Goal: Information Seeking & Learning: Learn about a topic

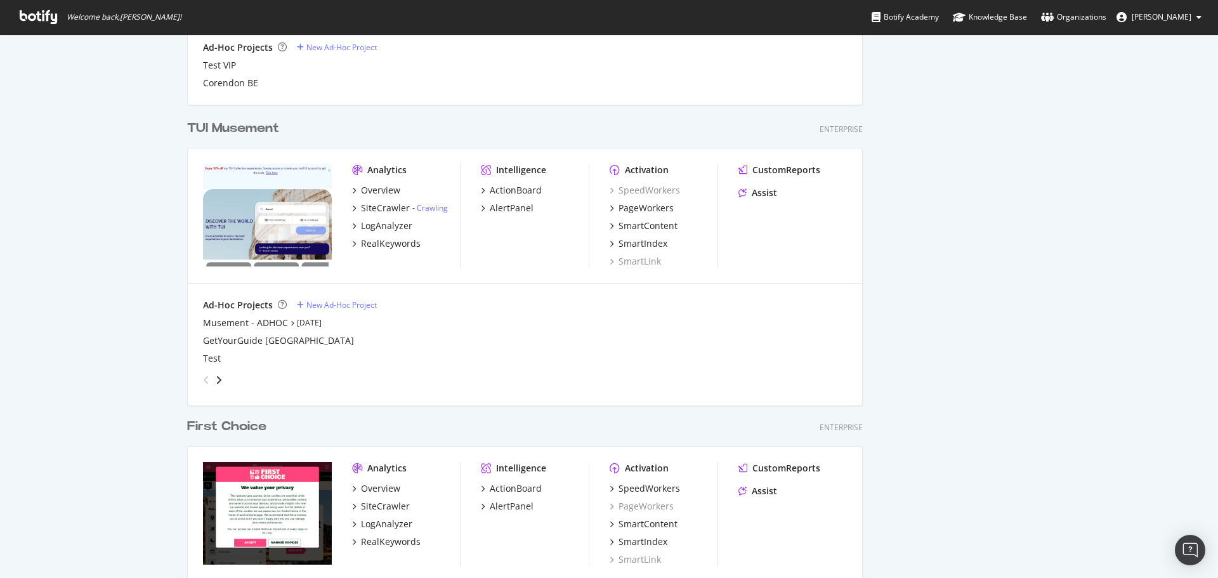
scroll to position [1025, 0]
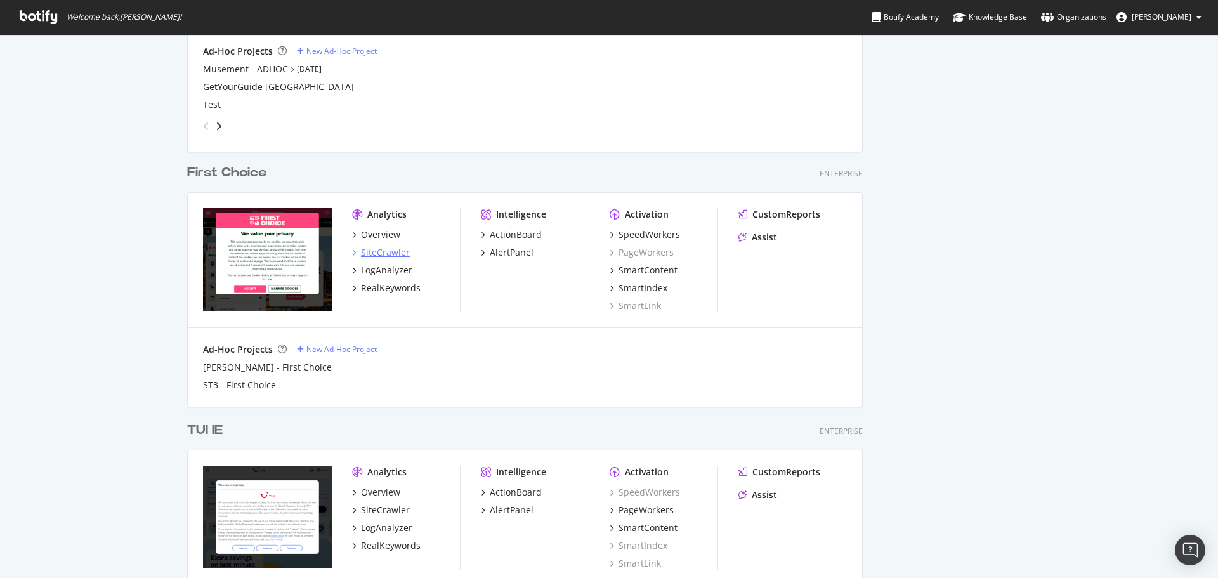
click at [388, 249] on div "SiteCrawler" at bounding box center [385, 252] width 49 height 13
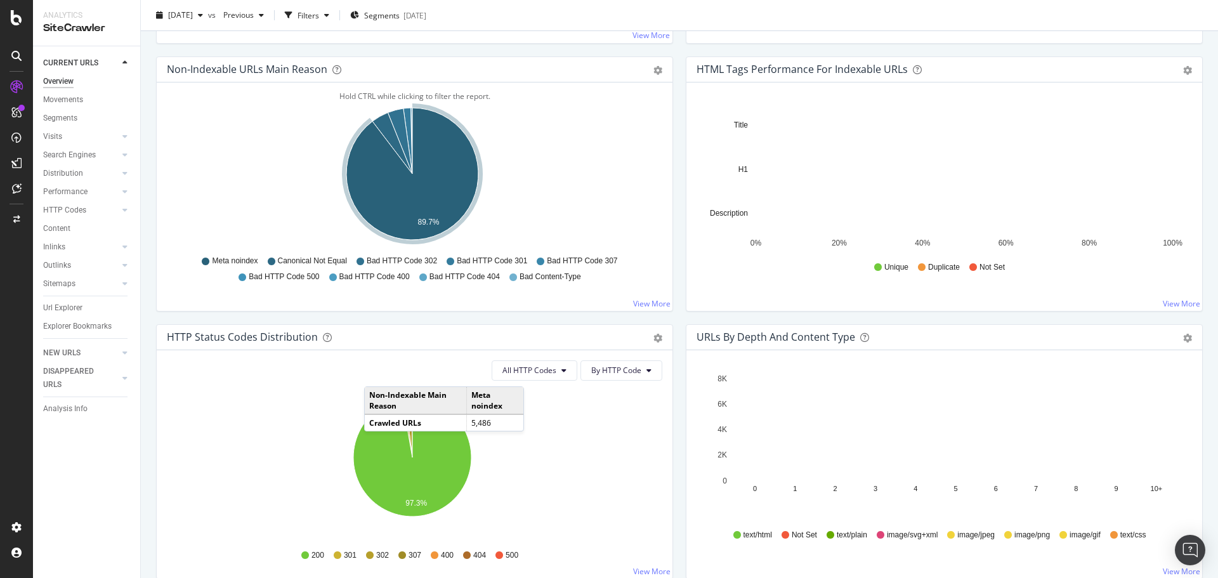
scroll to position [571, 0]
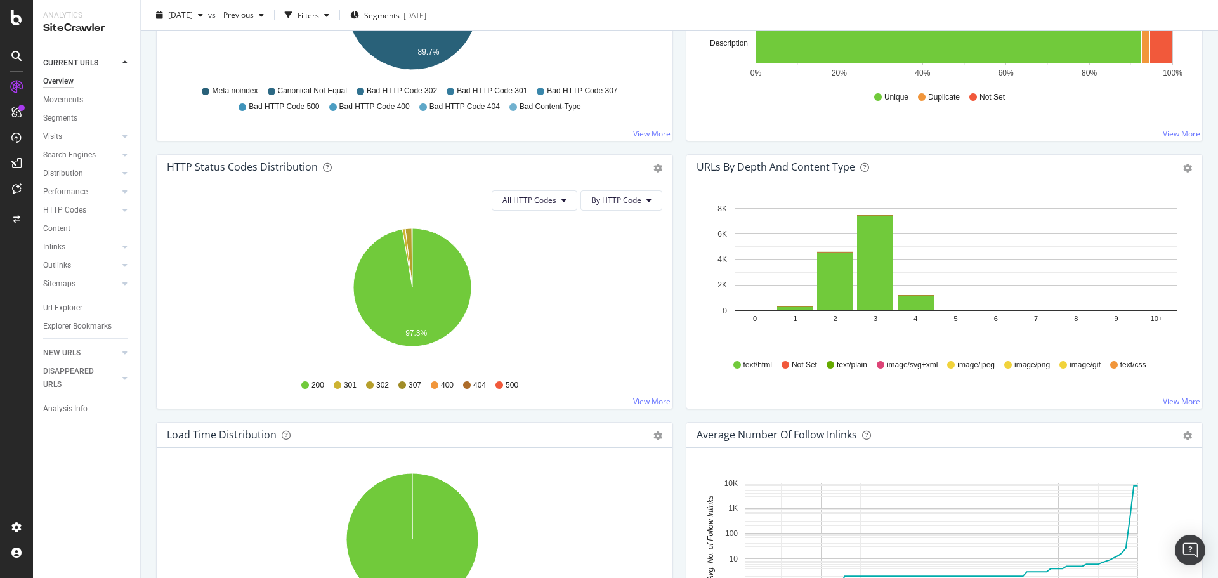
click at [526, 212] on div "All HTTP Codes By HTTP Code Hold CTRL while clicking to filter the report. 97.3…" at bounding box center [415, 294] width 516 height 228
click at [528, 209] on button "All HTTP Codes" at bounding box center [535, 200] width 86 height 20
click at [536, 290] on span "3xx family" at bounding box center [532, 295] width 64 height 11
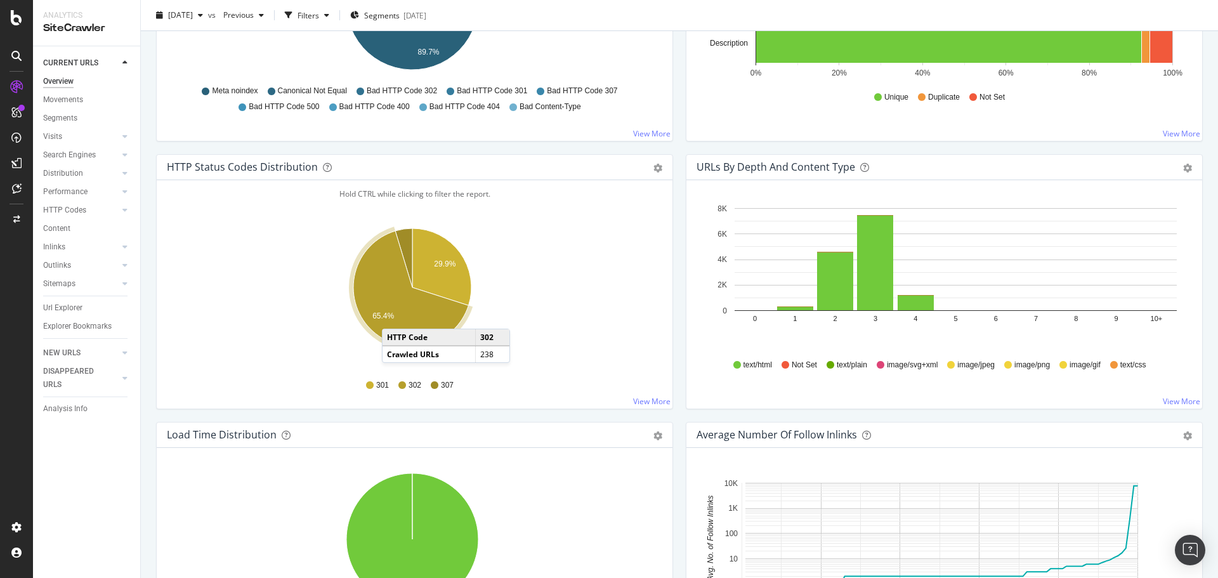
click at [395, 316] on icon "A chart." at bounding box center [410, 288] width 115 height 115
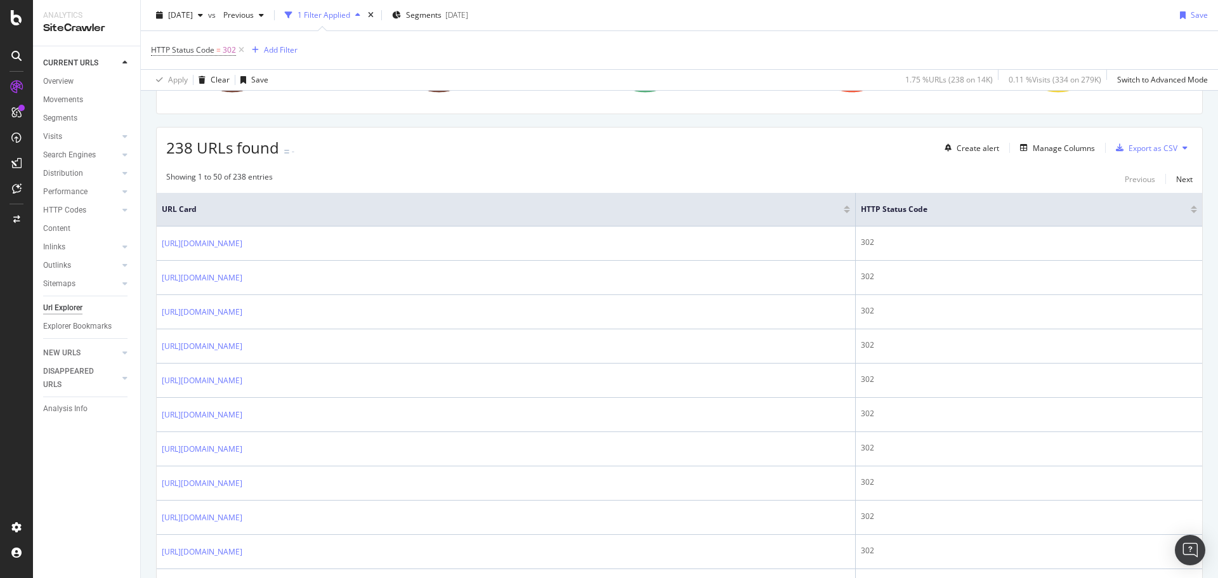
scroll to position [127, 0]
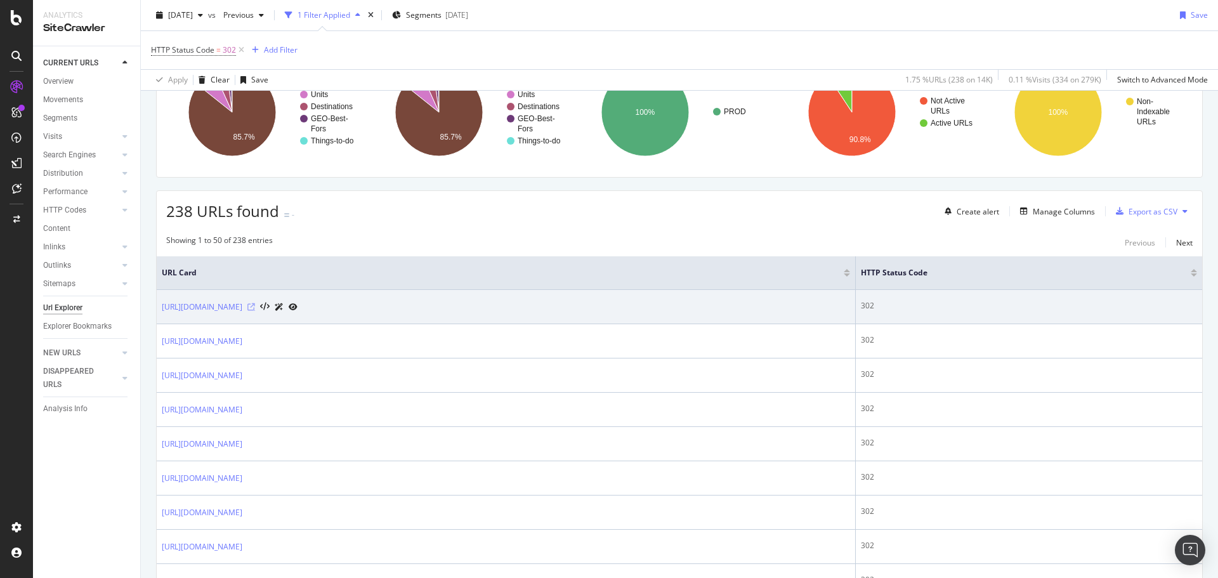
click at [255, 307] on icon at bounding box center [251, 307] width 8 height 8
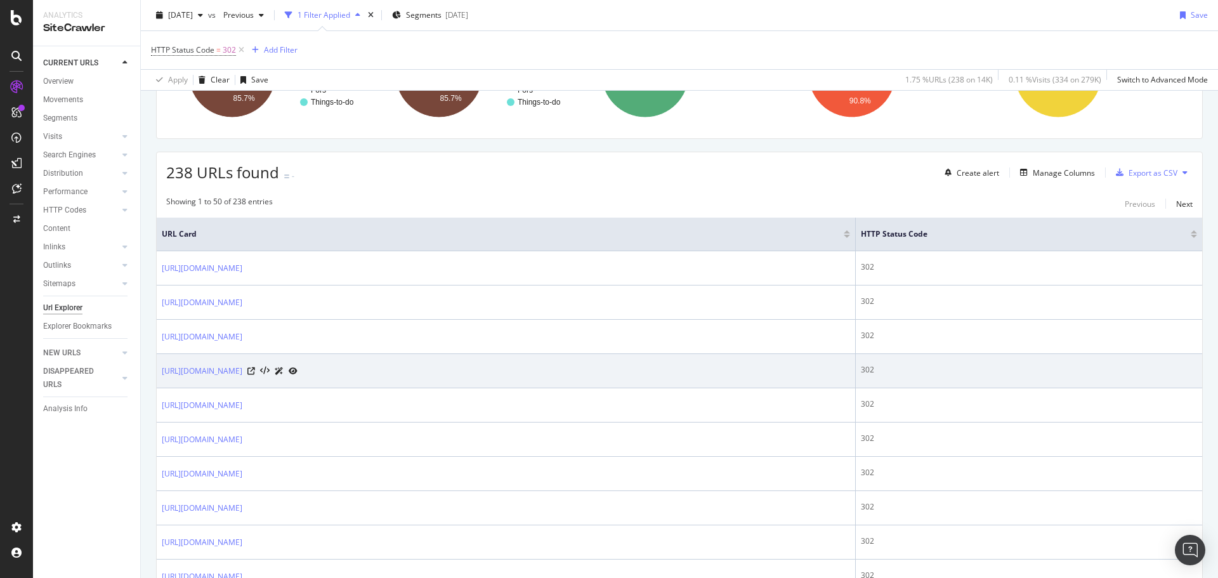
scroll to position [0, 0]
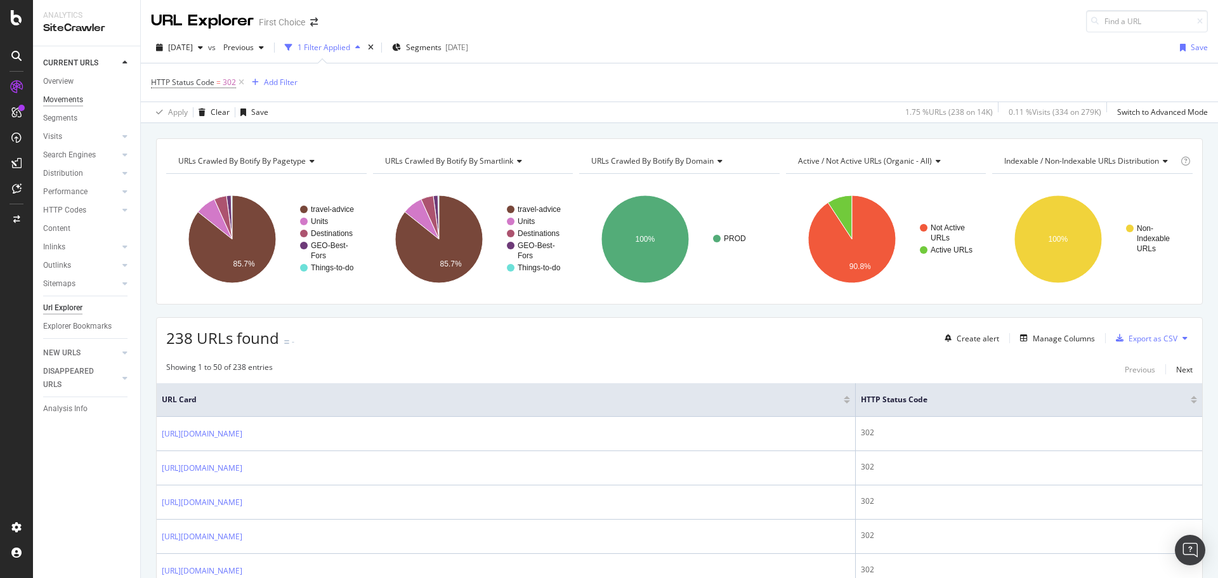
click at [62, 100] on div "Movements" at bounding box center [63, 99] width 40 height 13
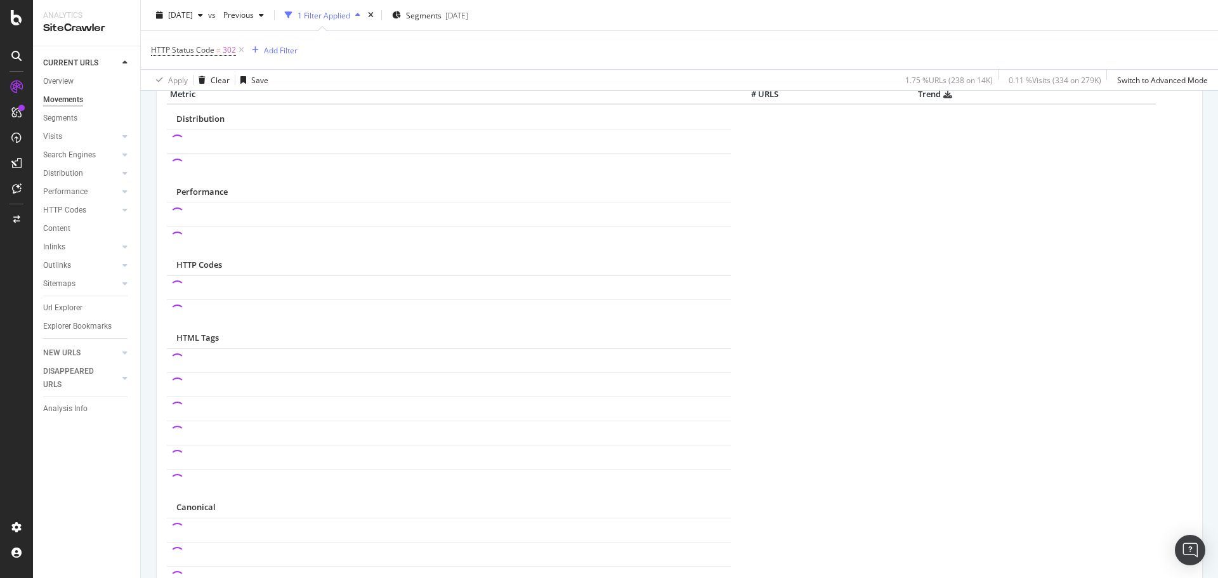
scroll to position [571, 0]
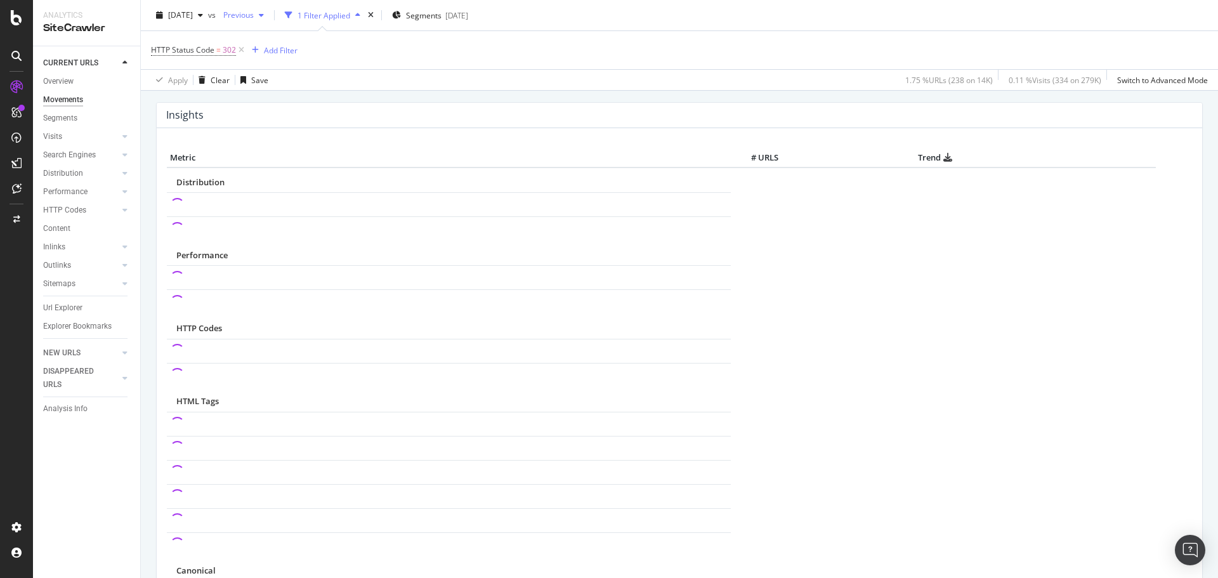
click at [254, 10] on span "Previous" at bounding box center [236, 15] width 36 height 11
click at [291, 108] on div "[DATE] 13.6K URLs" at bounding box center [312, 118] width 151 height 23
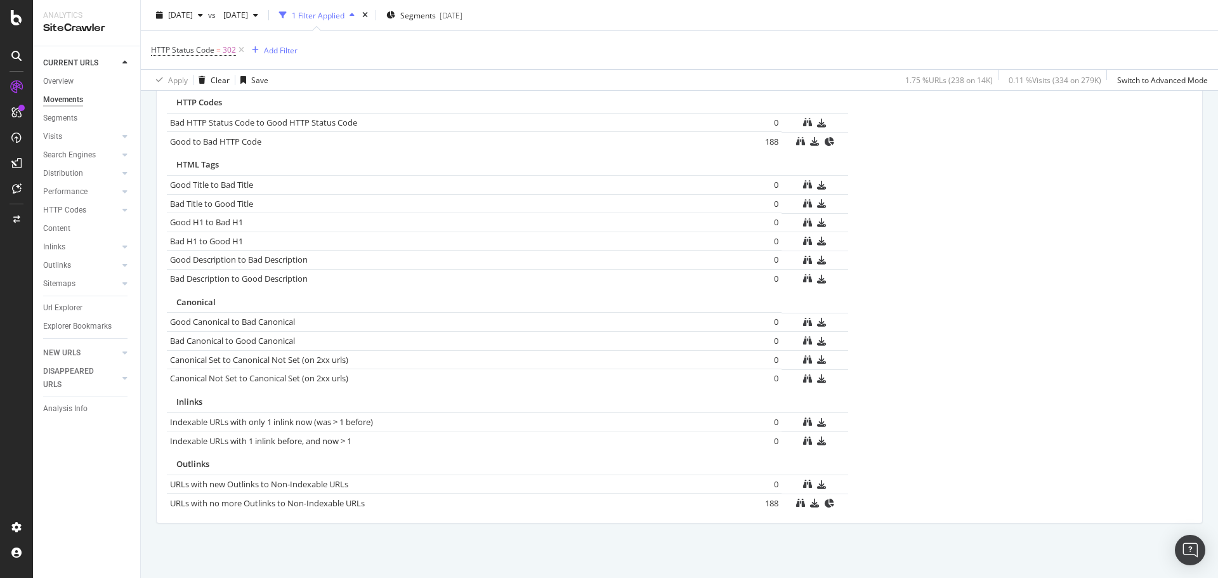
scroll to position [778, 0]
drag, startPoint x: 72, startPoint y: 85, endPoint x: 171, endPoint y: 71, distance: 99.9
click at [72, 85] on div "Overview" at bounding box center [58, 81] width 30 height 13
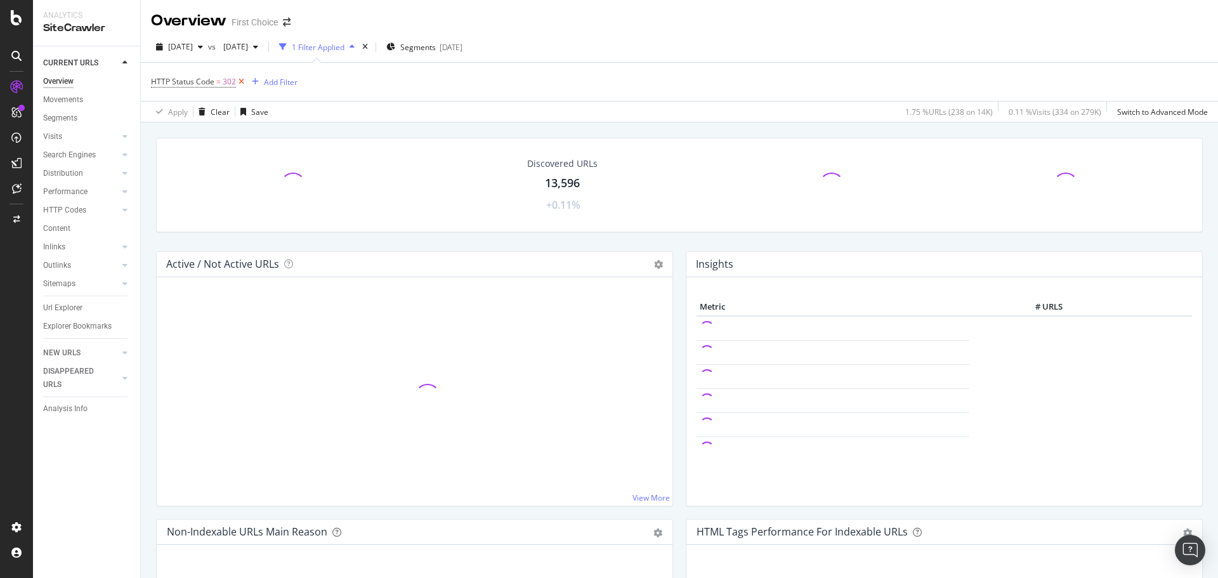
click at [236, 75] on icon at bounding box center [241, 81] width 11 height 13
click at [81, 100] on div "Movements" at bounding box center [63, 99] width 40 height 13
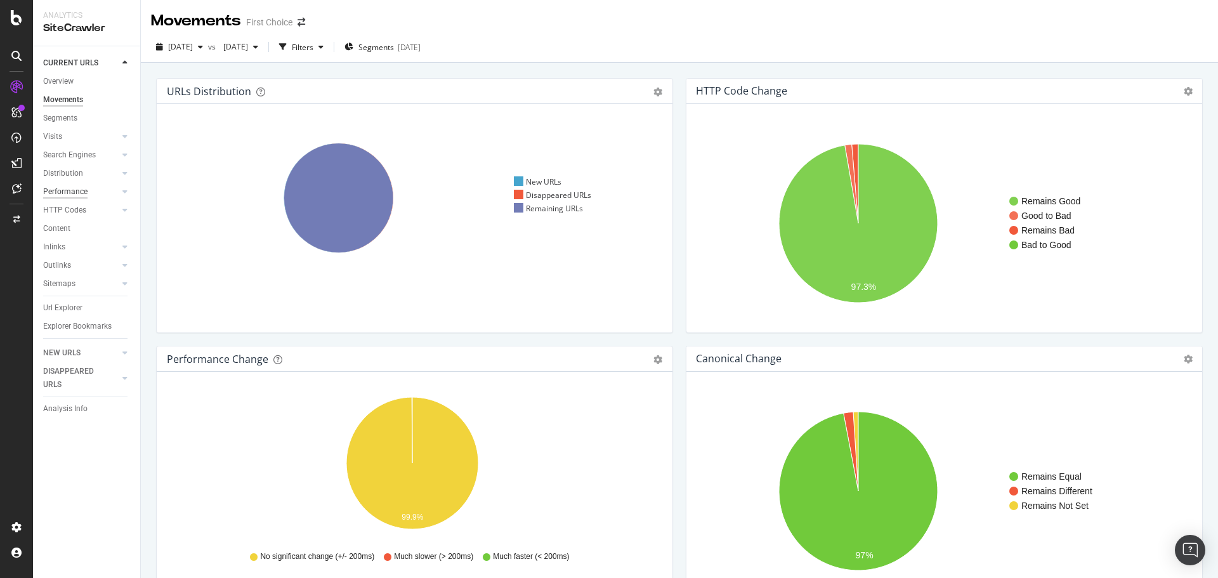
click at [72, 190] on div "Performance" at bounding box center [65, 191] width 44 height 13
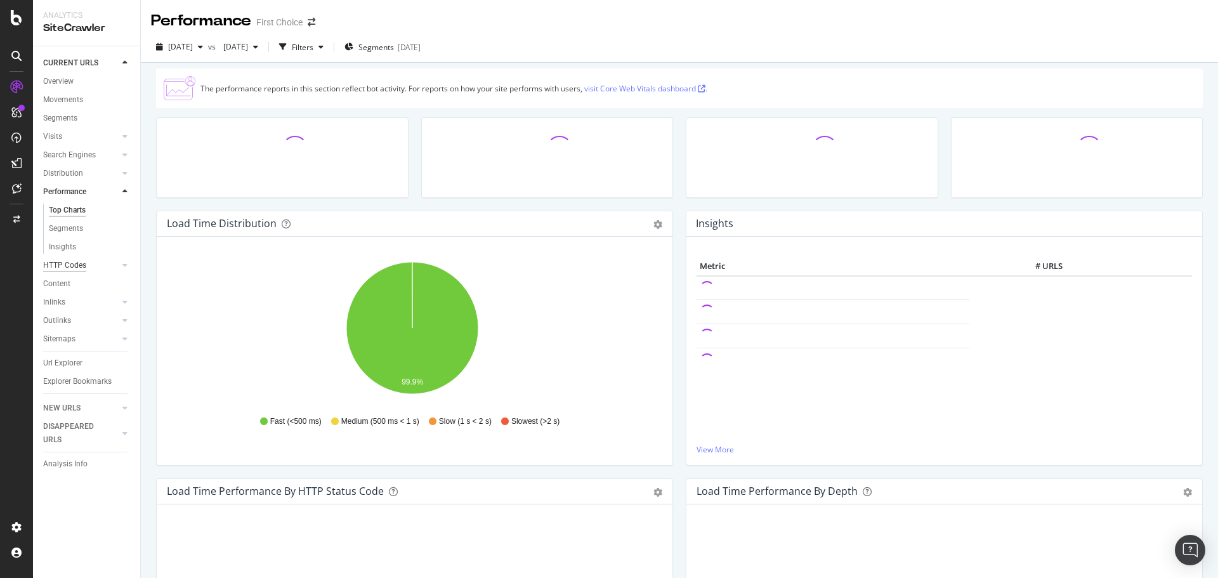
click at [70, 268] on div "HTTP Codes" at bounding box center [64, 265] width 43 height 13
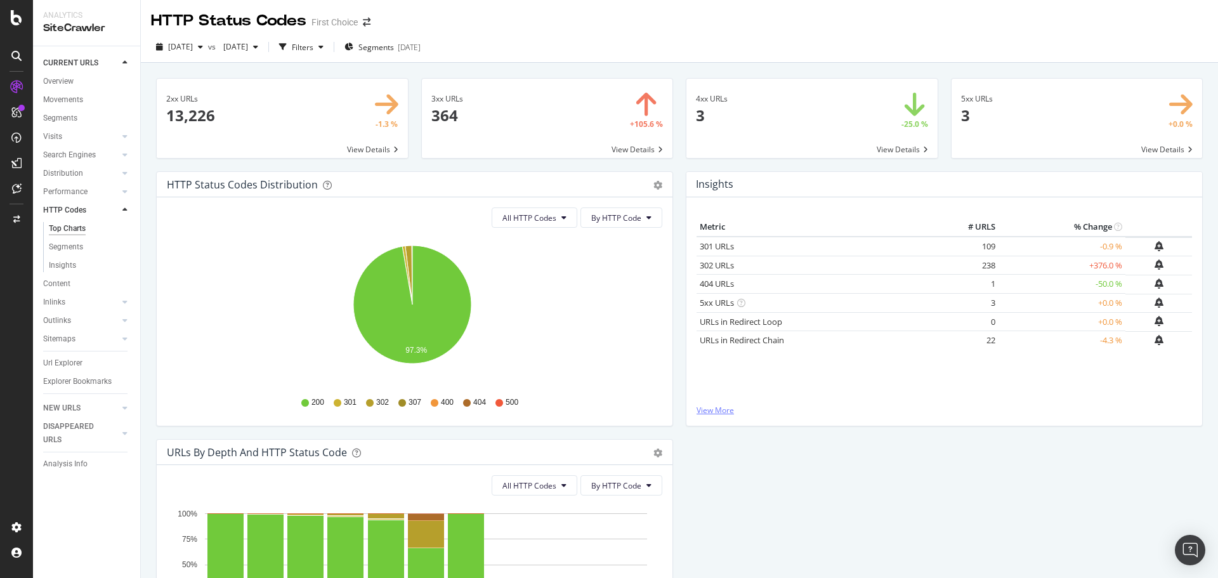
click at [726, 411] on link "View More" at bounding box center [943, 410] width 495 height 11
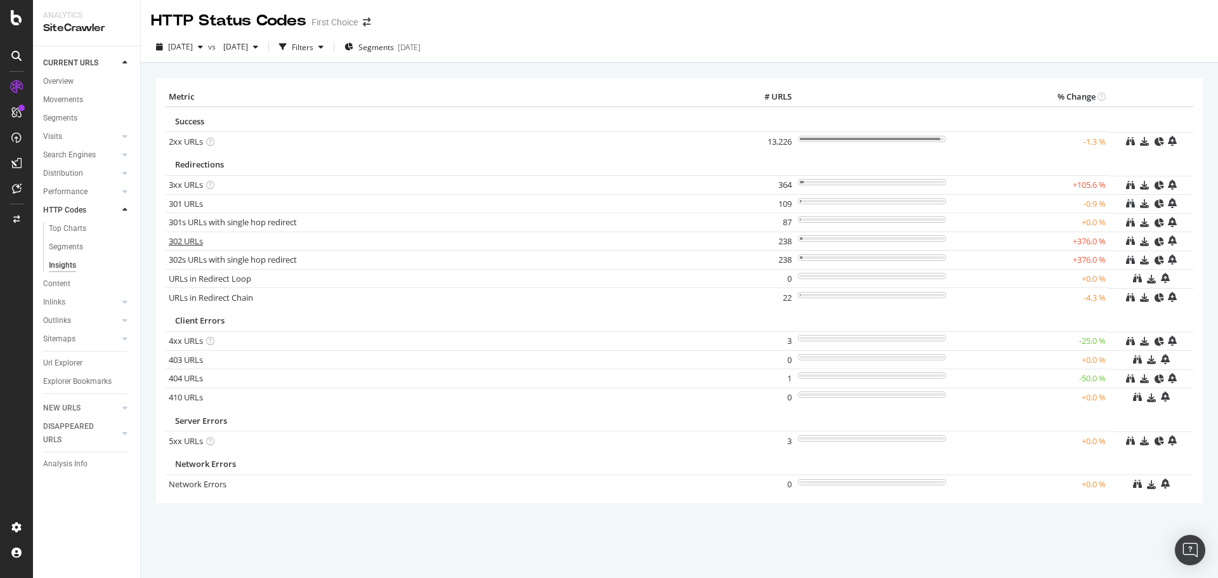
click at [193, 240] on link "302 URLs" at bounding box center [186, 240] width 34 height 11
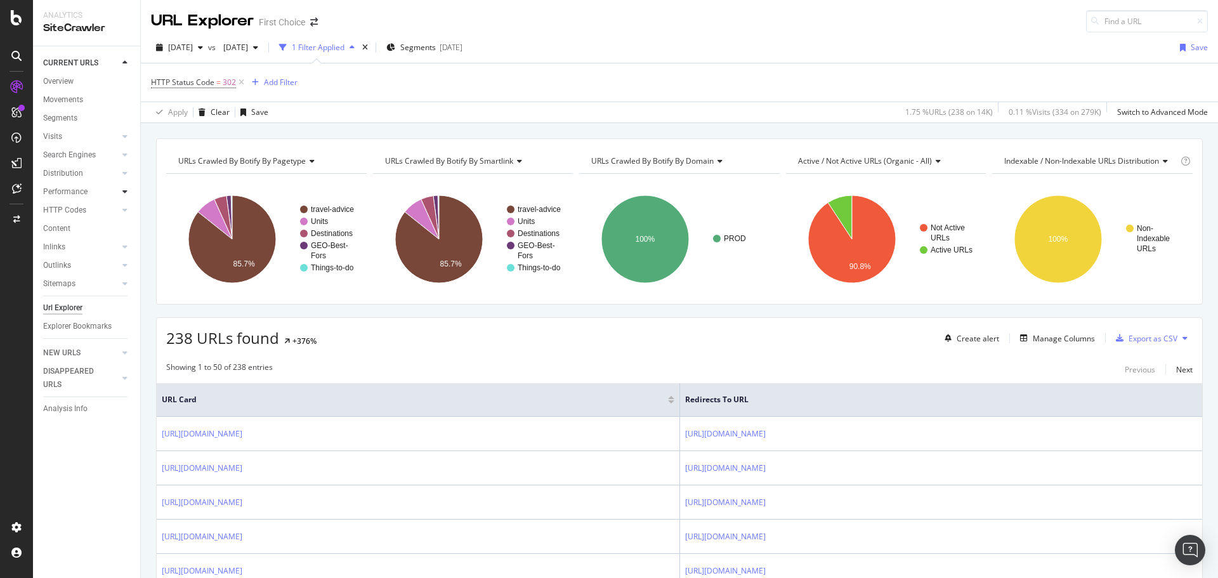
click at [128, 192] on div at bounding box center [125, 191] width 13 height 13
click at [125, 175] on icon at bounding box center [124, 173] width 5 height 8
click at [122, 264] on div at bounding box center [125, 265] width 13 height 13
click at [121, 192] on div at bounding box center [125, 191] width 13 height 13
click at [124, 173] on icon at bounding box center [124, 173] width 5 height 8
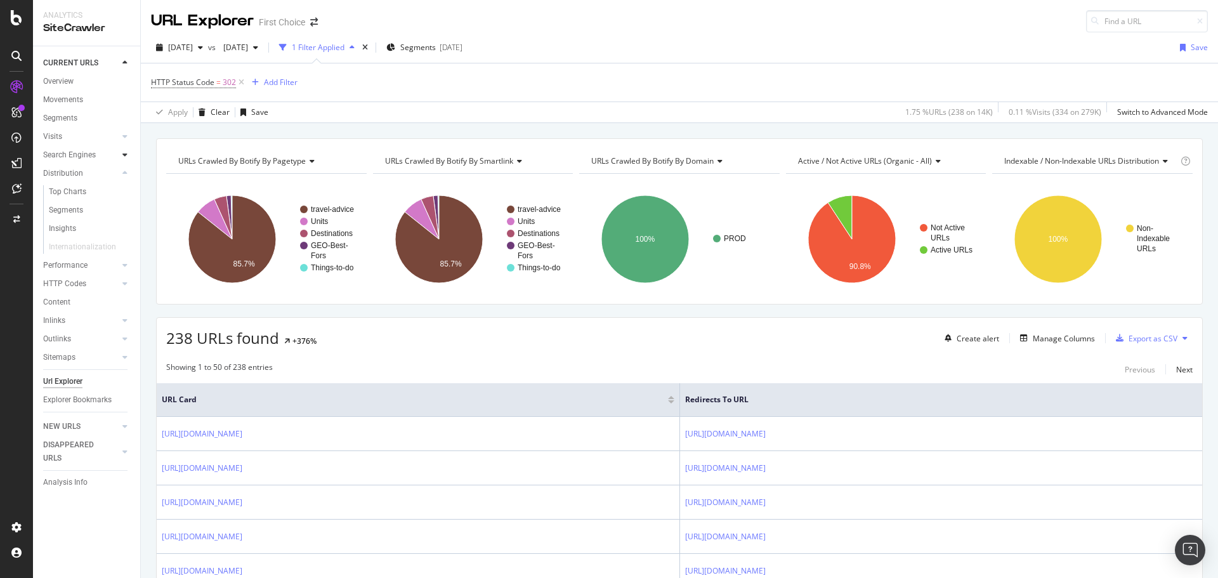
click at [124, 155] on icon at bounding box center [124, 155] width 5 height 8
click at [67, 232] on div "Insights" at bounding box center [62, 228] width 27 height 13
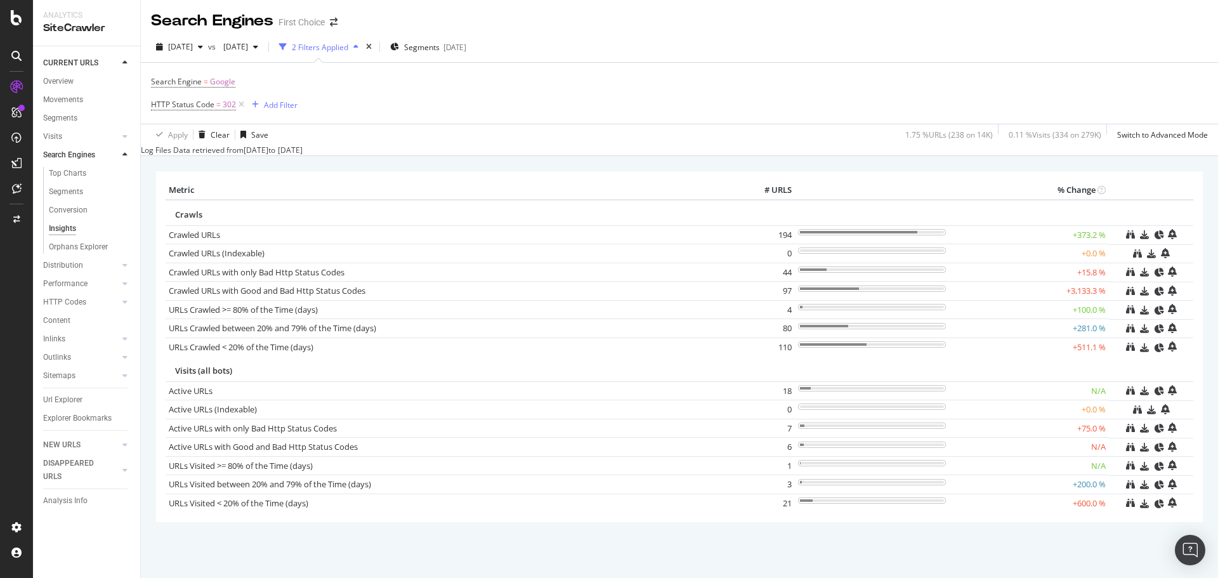
click at [62, 183] on div "Segments" at bounding box center [91, 192] width 97 height 18
click at [69, 176] on div "Top Charts" at bounding box center [67, 173] width 37 height 13
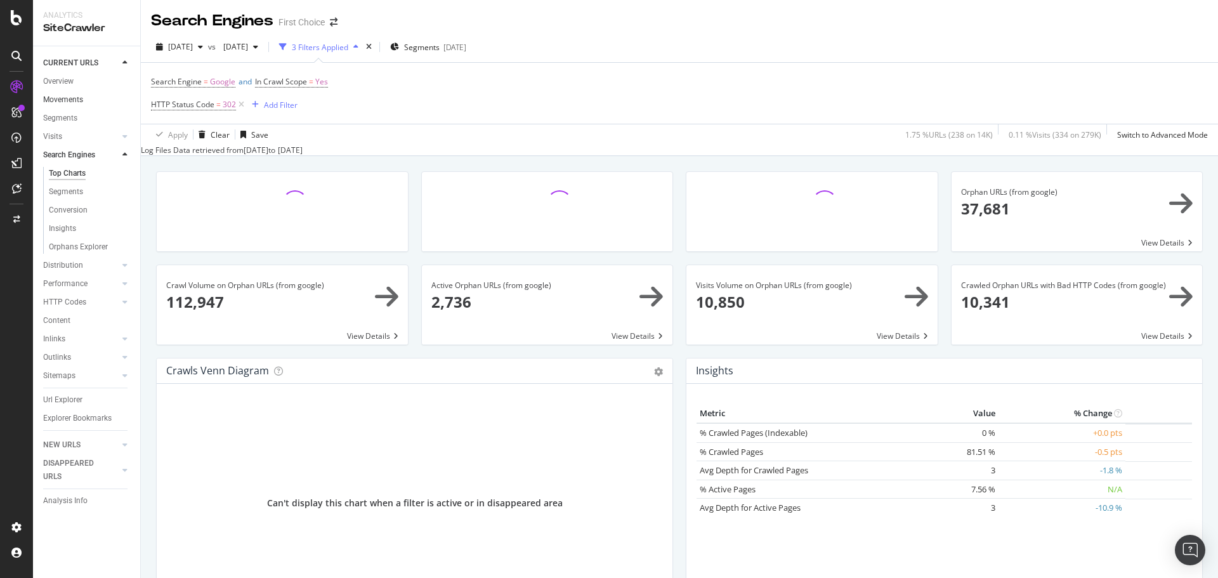
click at [84, 98] on link "Movements" at bounding box center [87, 99] width 88 height 13
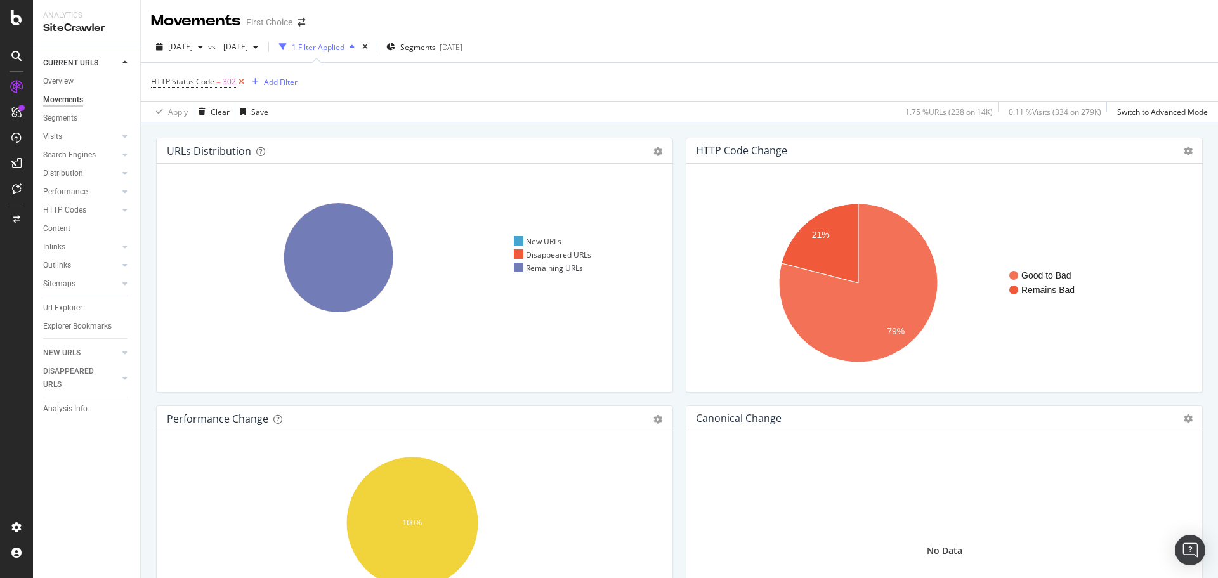
click at [244, 82] on icon at bounding box center [241, 81] width 11 height 13
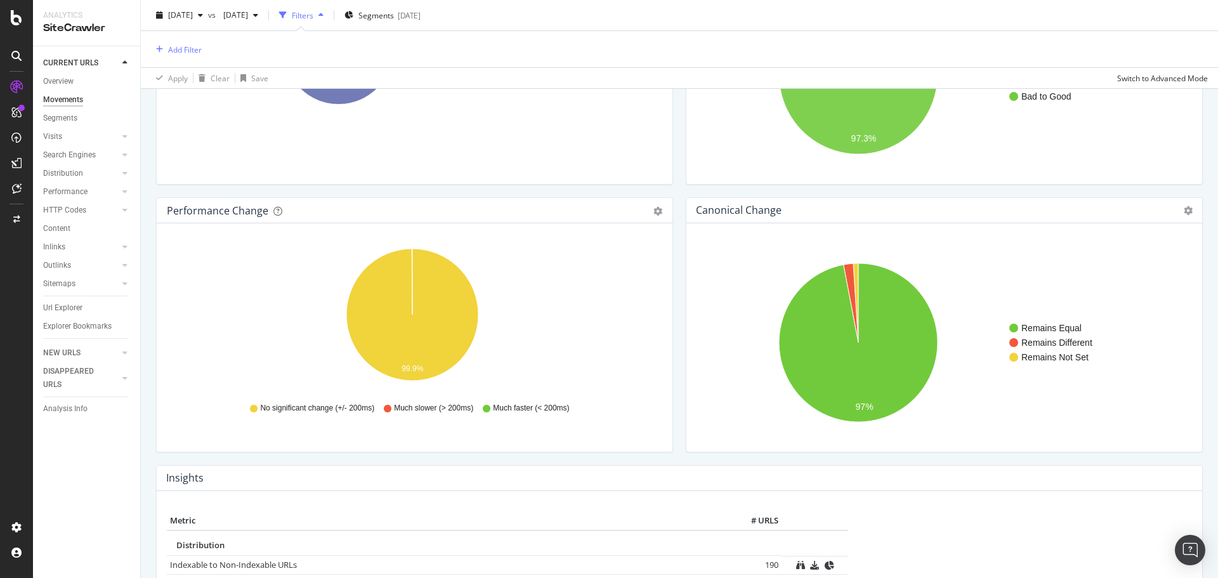
scroll to position [205, 0]
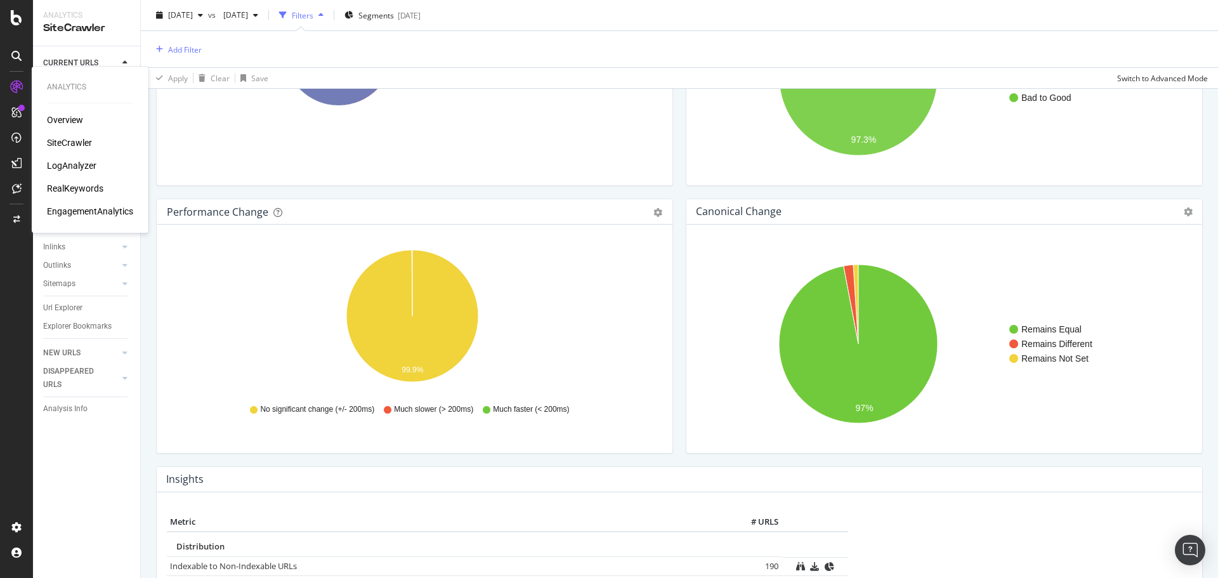
click at [75, 124] on div "Overview" at bounding box center [65, 120] width 36 height 13
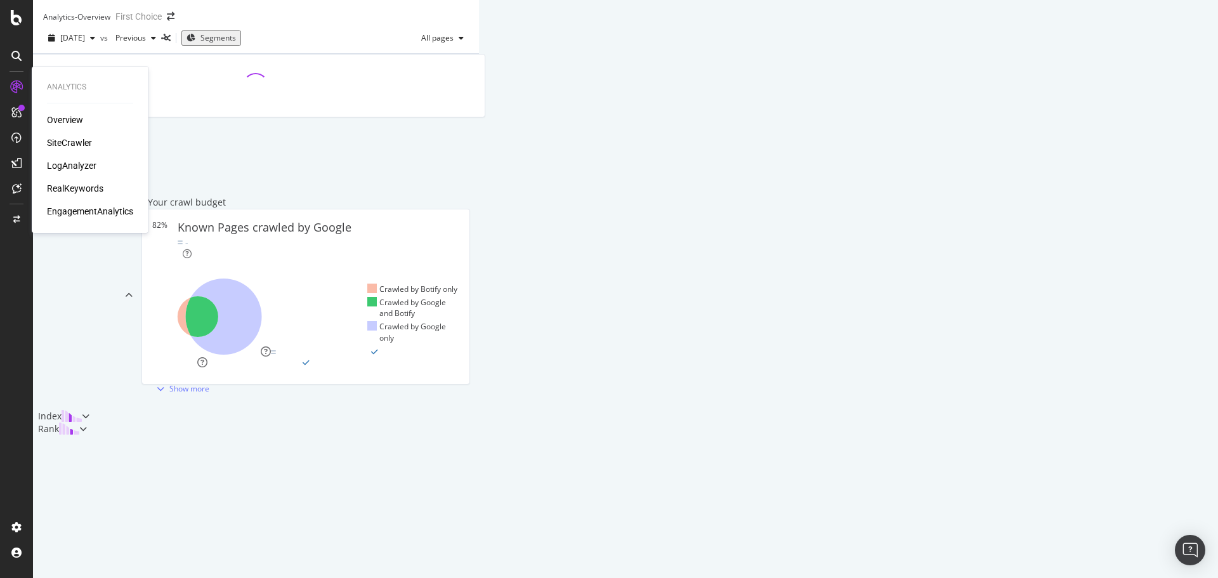
click at [74, 146] on div "SiteCrawler" at bounding box center [69, 142] width 45 height 13
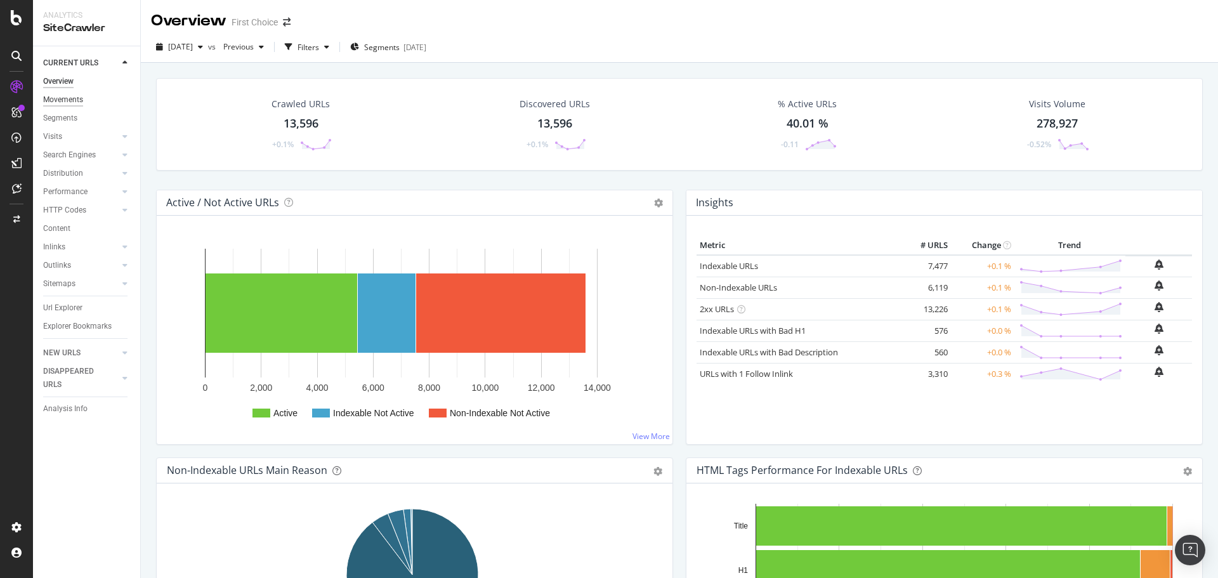
click at [79, 103] on div "Movements" at bounding box center [63, 99] width 40 height 13
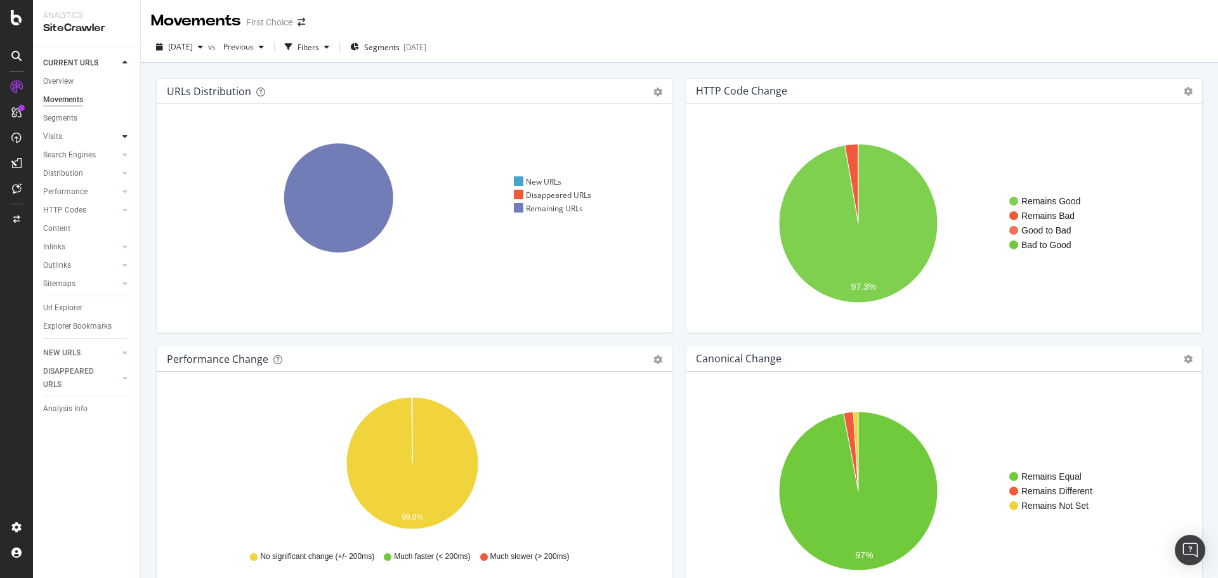
click at [121, 140] on div at bounding box center [125, 136] width 13 height 13
click at [122, 140] on icon at bounding box center [124, 137] width 5 height 8
click at [124, 189] on icon at bounding box center [124, 192] width 5 height 8
click at [126, 191] on icon at bounding box center [124, 192] width 5 height 8
click at [127, 175] on div at bounding box center [125, 173] width 13 height 13
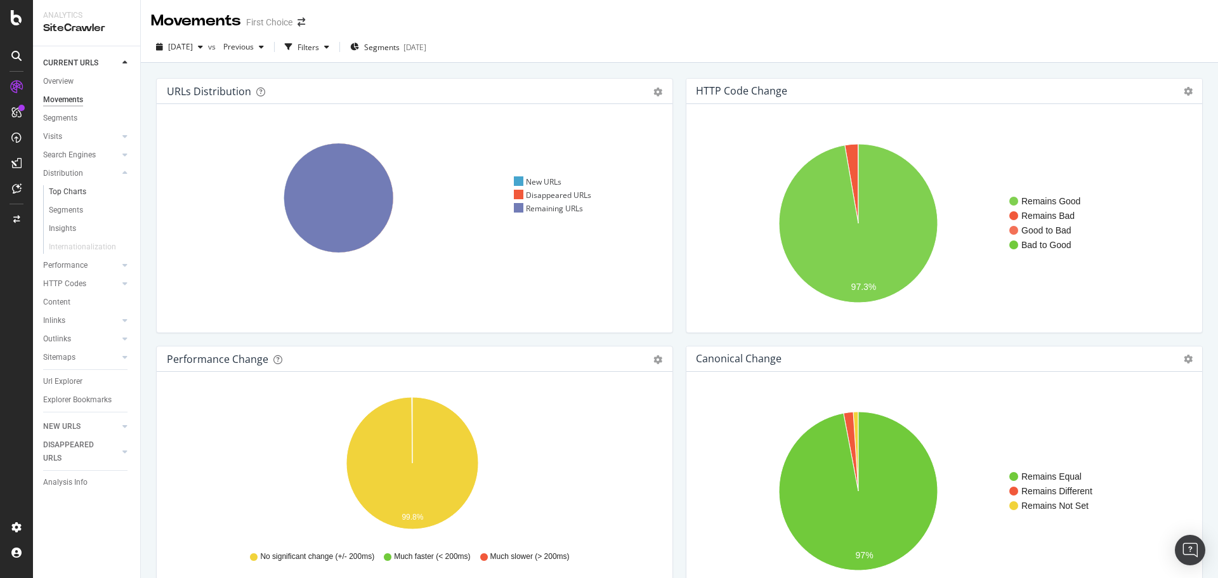
click at [88, 188] on link "Top Charts" at bounding box center [90, 191] width 82 height 13
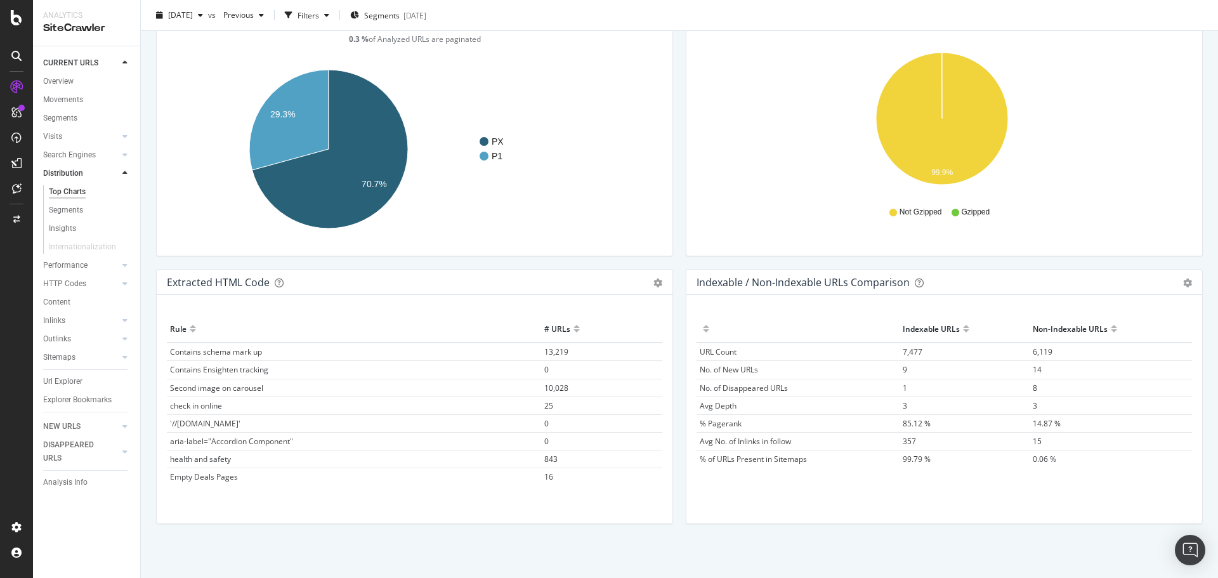
scroll to position [1779, 0]
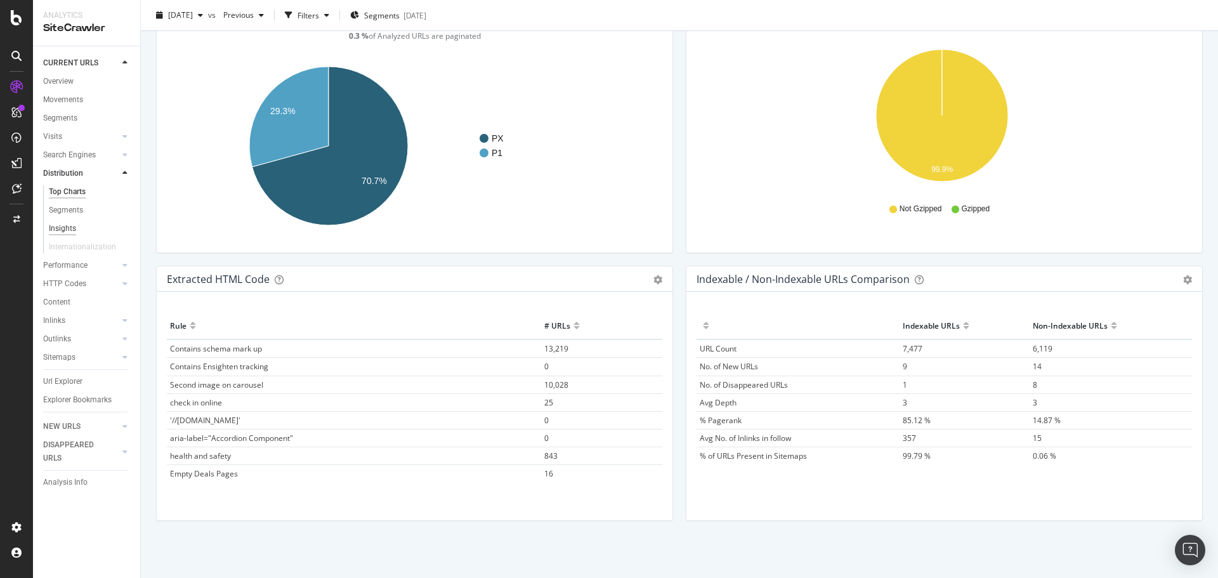
click at [68, 228] on div "Insights" at bounding box center [62, 228] width 27 height 13
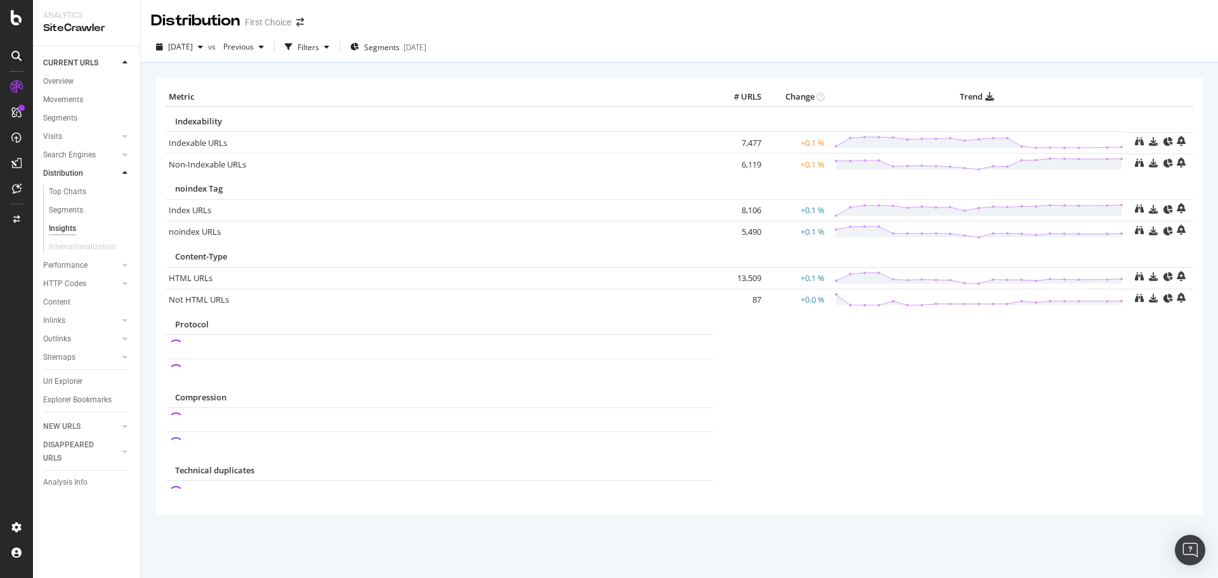
scroll to position [25, 0]
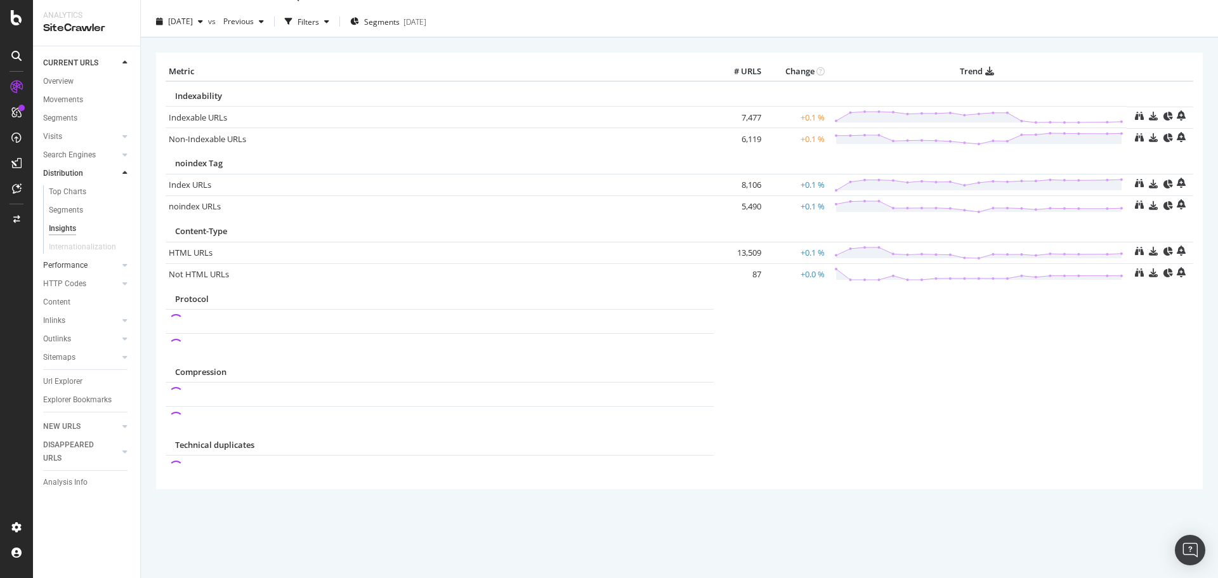
click at [103, 269] on link "Performance" at bounding box center [80, 265] width 75 height 13
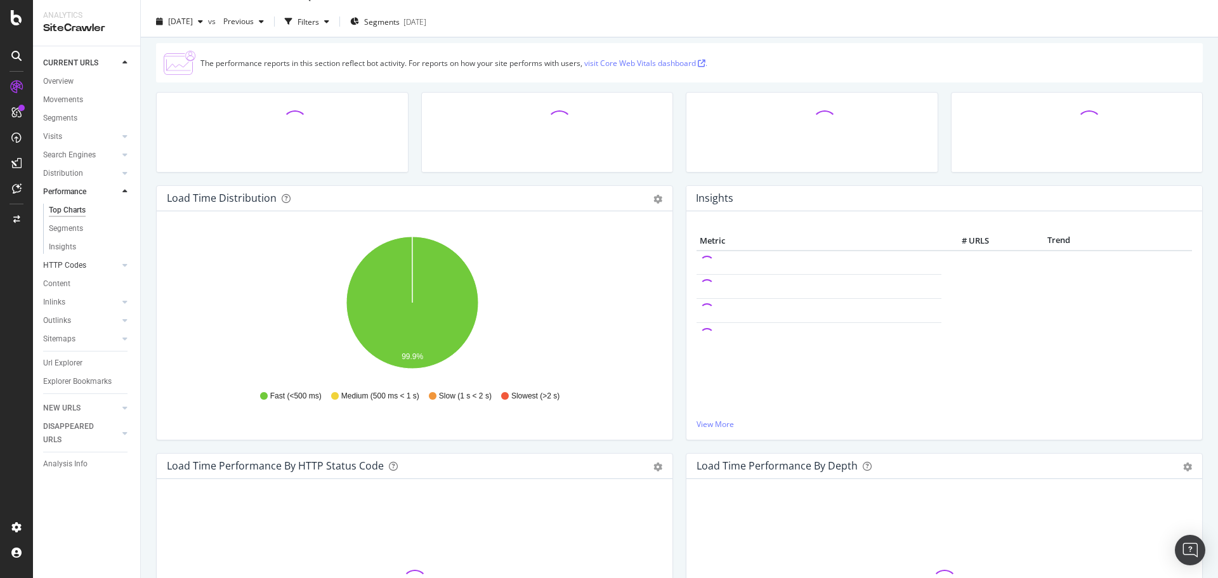
click at [115, 269] on div at bounding box center [112, 265] width 13 height 13
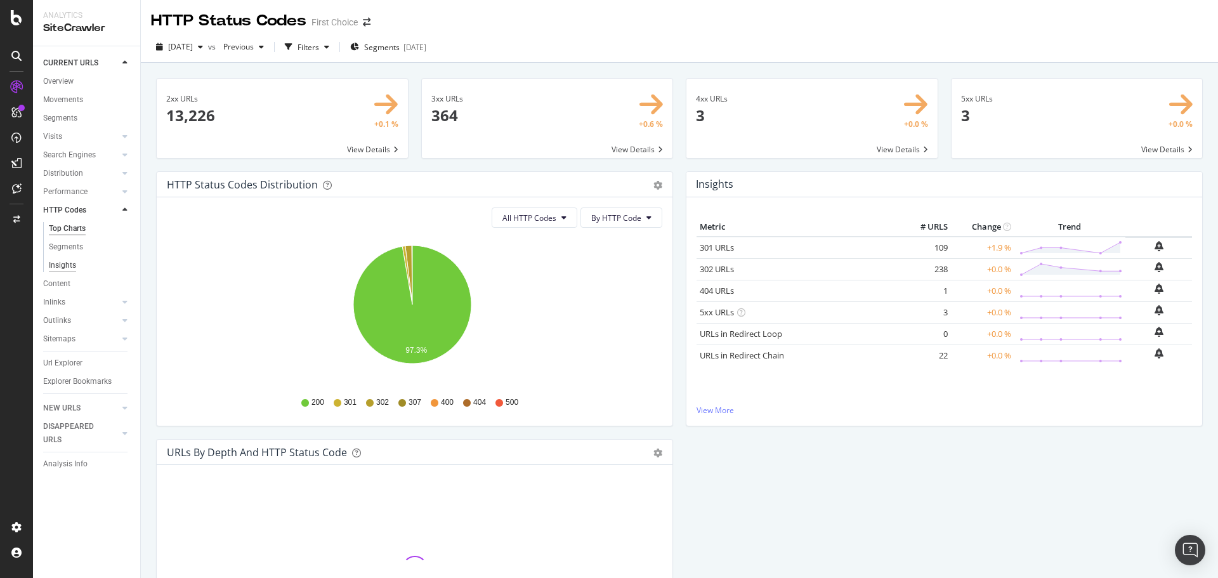
click at [69, 264] on div "Insights" at bounding box center [62, 265] width 27 height 13
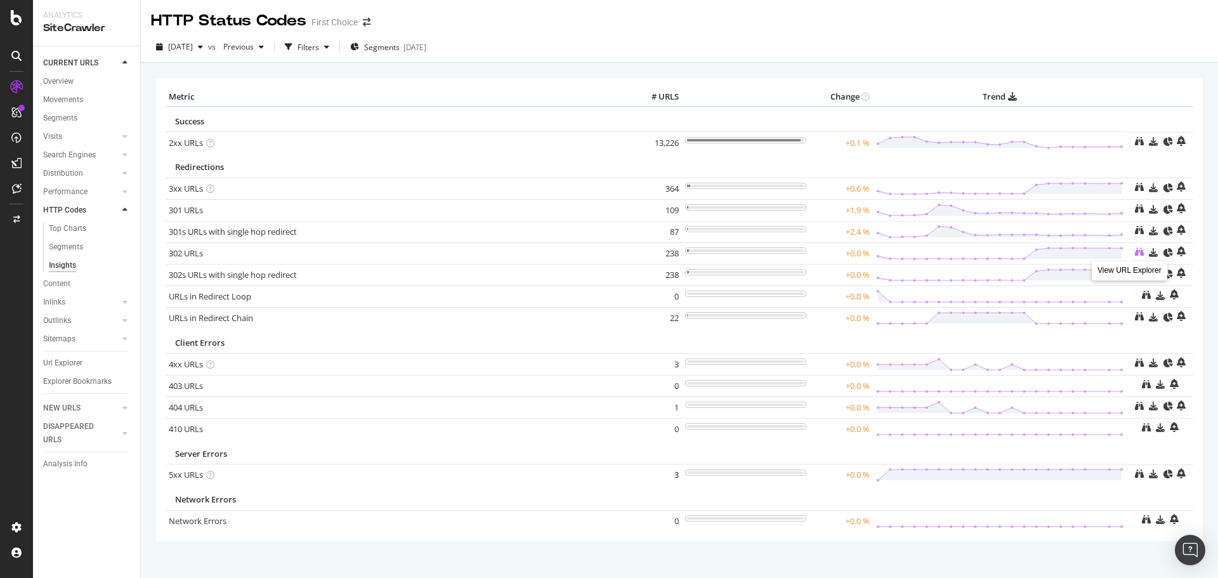
click at [1135, 255] on icon at bounding box center [1139, 251] width 9 height 9
